Goal: Transaction & Acquisition: Purchase product/service

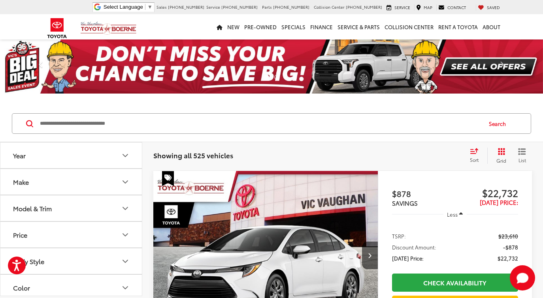
click at [122, 154] on icon "Year" at bounding box center [124, 155] width 9 height 9
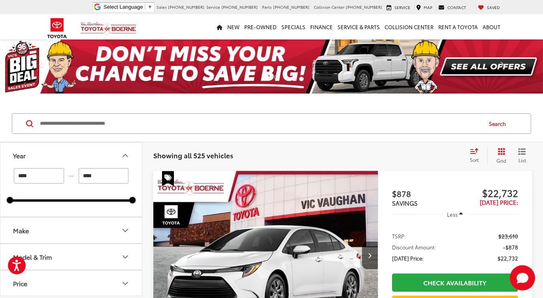
click at [99, 178] on input "****" at bounding box center [104, 175] width 50 height 15
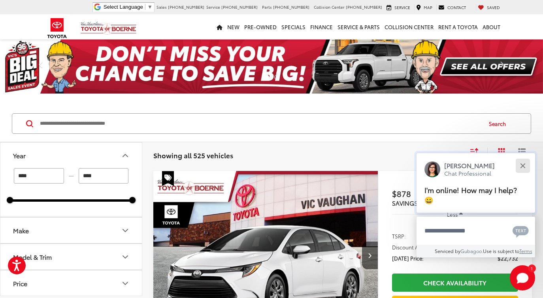
type input "****"
click at [525, 167] on button "Close" at bounding box center [522, 165] width 17 height 17
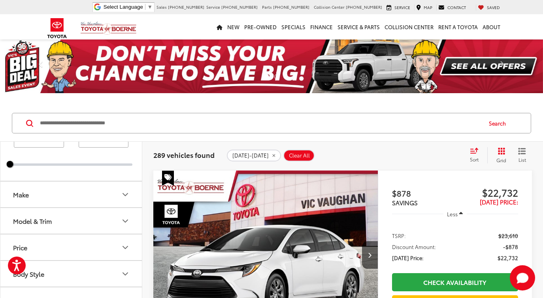
scroll to position [45, 0]
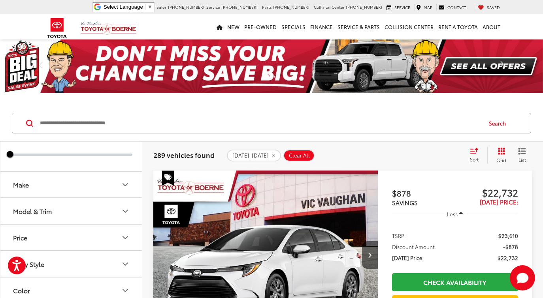
click at [126, 182] on icon "Make" at bounding box center [124, 184] width 9 height 9
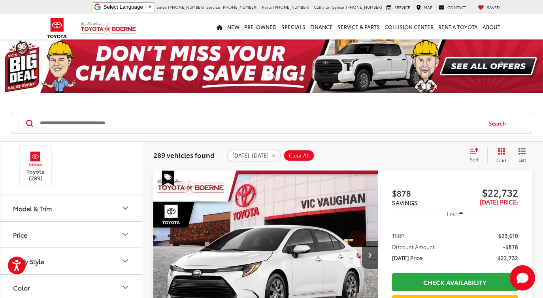
scroll to position [101, 0]
click at [121, 210] on button "Model & Trim" at bounding box center [71, 206] width 142 height 26
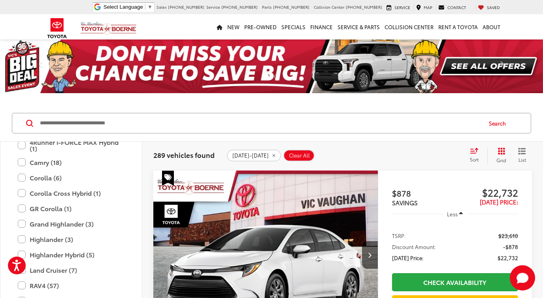
scroll to position [223, 0]
click at [21, 221] on label "Grand Highlander (3)" at bounding box center [71, 223] width 107 height 14
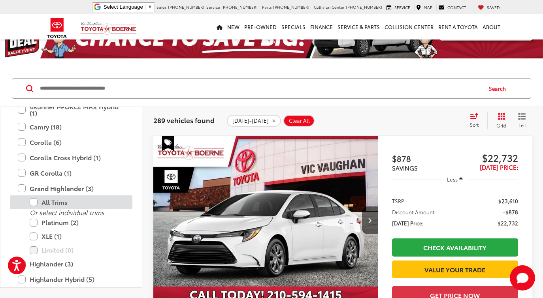
scroll to position [44, 0]
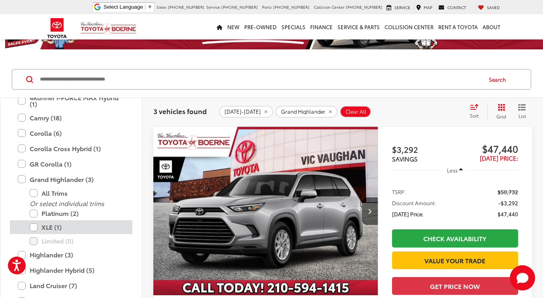
click at [34, 226] on label "XLE (1)" at bounding box center [77, 227] width 95 height 14
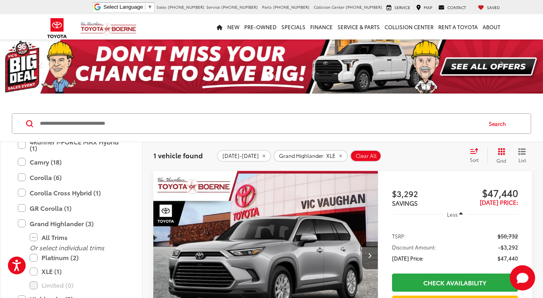
click at [280, 229] on img "2025 Toyota Grand Highlander XLE 0" at bounding box center [266, 255] width 226 height 169
